Goal: Check status: Check status

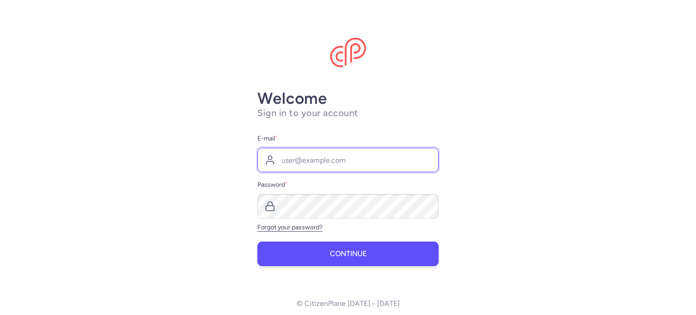
type input "[EMAIL_ADDRESS][DOMAIN_NAME]"
click at [344, 256] on span "Continue" at bounding box center [348, 254] width 37 height 8
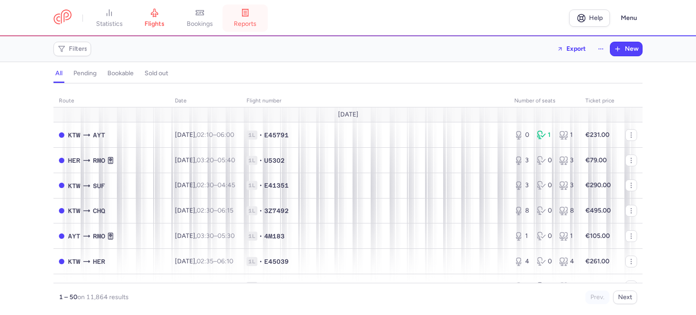
click at [252, 26] on span "reports" at bounding box center [245, 24] width 23 height 8
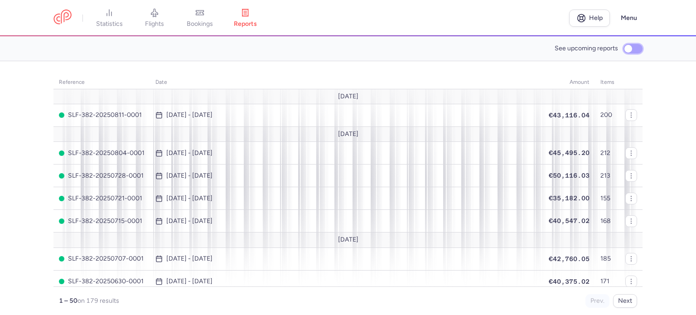
click at [635, 45] on input "See upcoming reports" at bounding box center [633, 49] width 19 height 10
checkbox input "true"
